Goal: Check status: Check status

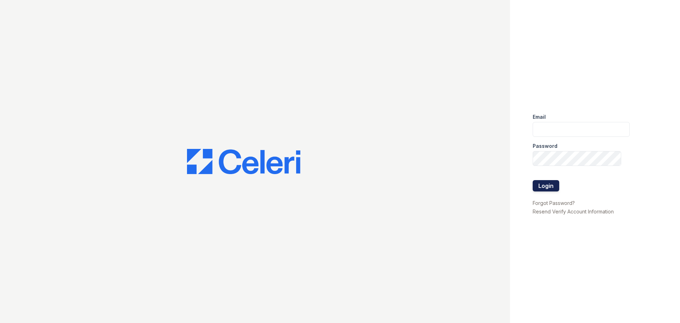
type input "springparc1@cafmanagement.com"
click at [549, 183] on button "Login" at bounding box center [546, 185] width 27 height 11
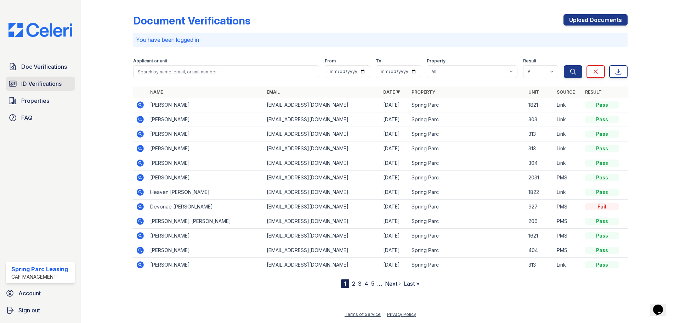
click at [51, 79] on link "ID Verifications" at bounding box center [40, 84] width 69 height 14
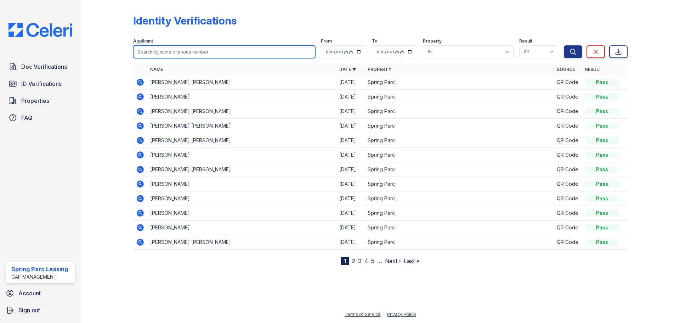
click at [227, 53] on input "search" at bounding box center [224, 51] width 182 height 13
paste input "would like to apply asap but is insisting in talking with you first"
type input "would like to apply asap but is insisting in talking with you first"
drag, startPoint x: 273, startPoint y: 55, endPoint x: 79, endPoint y: 45, distance: 194.8
click at [79, 45] on div "Doc Verifications ID Verifications Properties FAQ Spring Parc Leasing CAF Manag…" at bounding box center [340, 161] width 680 height 323
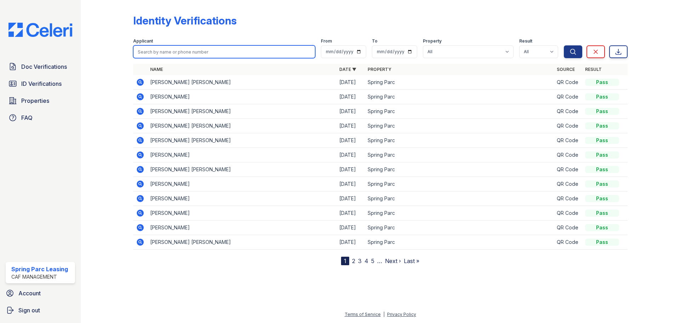
click at [181, 50] on input "search" at bounding box center [224, 51] width 182 height 13
type input "7692435879"
click at [564, 45] on button "Search" at bounding box center [573, 51] width 18 height 13
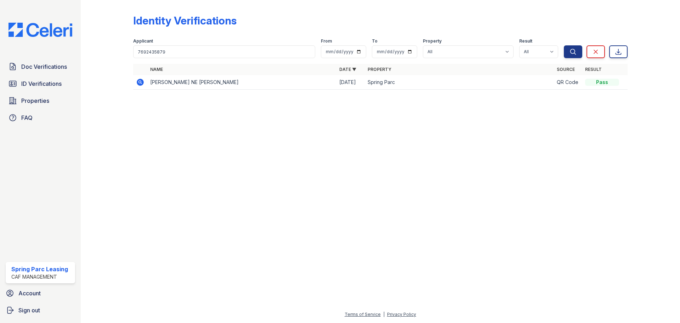
click at [138, 82] on icon at bounding box center [140, 82] width 7 height 7
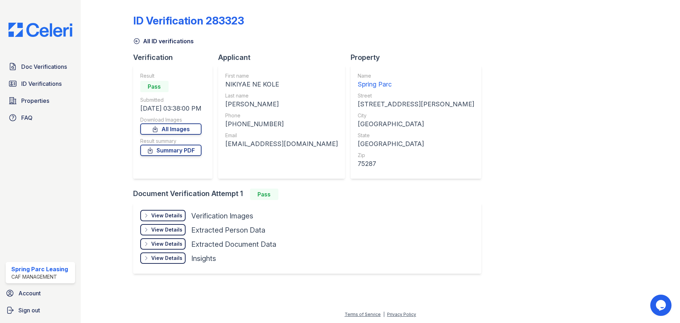
click at [174, 219] on div "View Details" at bounding box center [166, 215] width 31 height 7
